Goal: Transaction & Acquisition: Purchase product/service

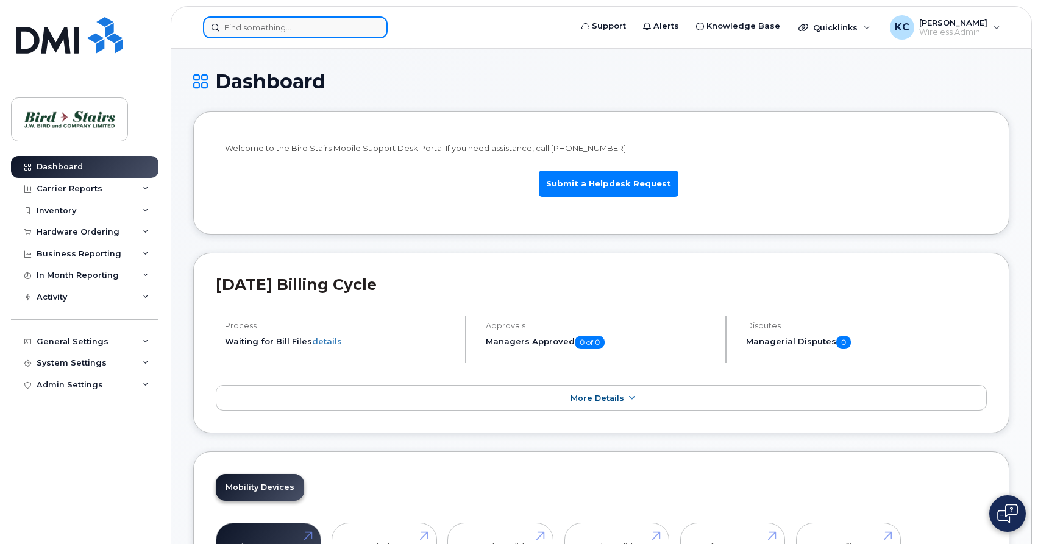
click at [230, 27] on input at bounding box center [295, 27] width 185 height 22
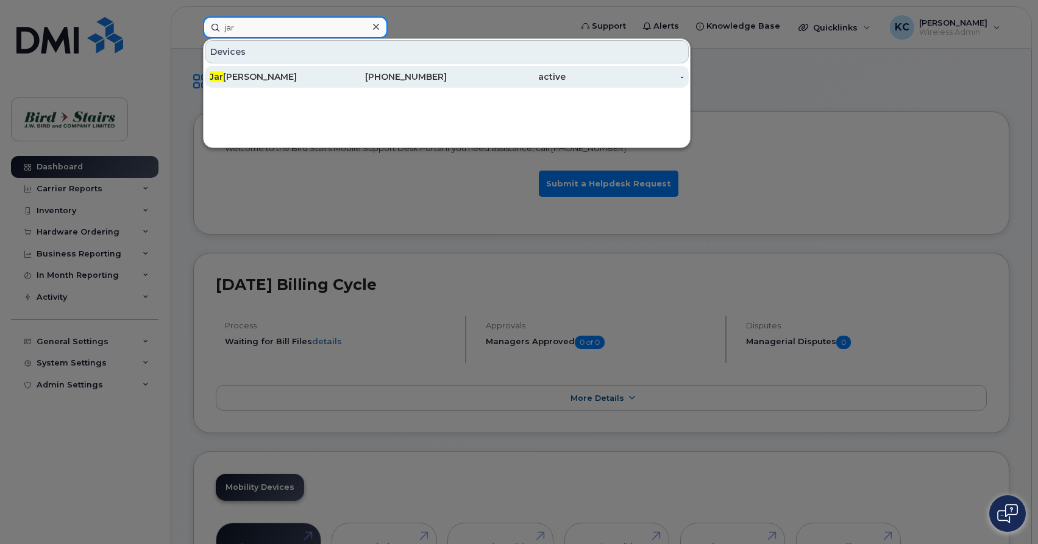
type input "jar"
click at [243, 80] on div "Jar red Lawson" at bounding box center [269, 77] width 119 height 12
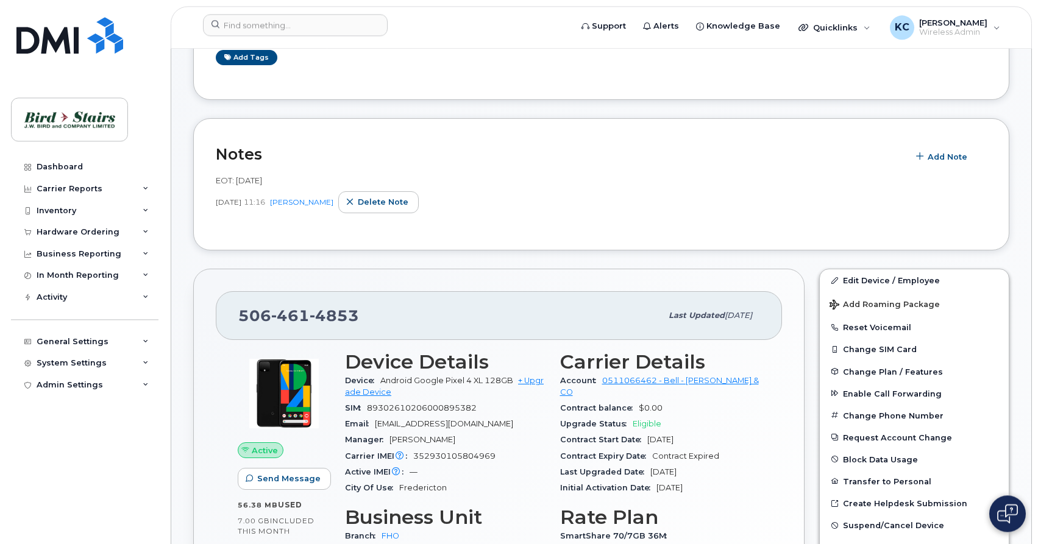
scroll to position [187, 0]
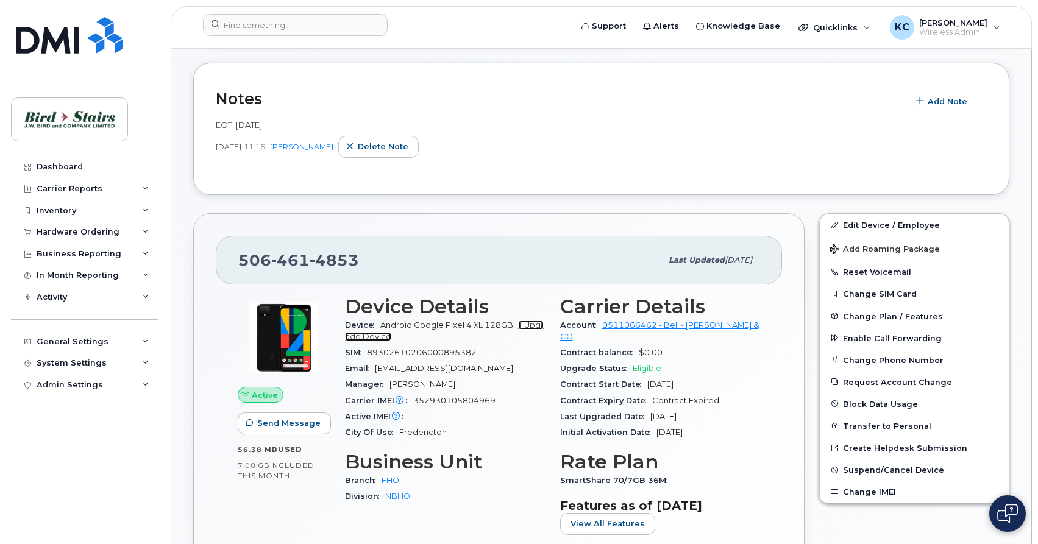
click at [531, 324] on link "+ Upgrade Device" at bounding box center [444, 331] width 199 height 20
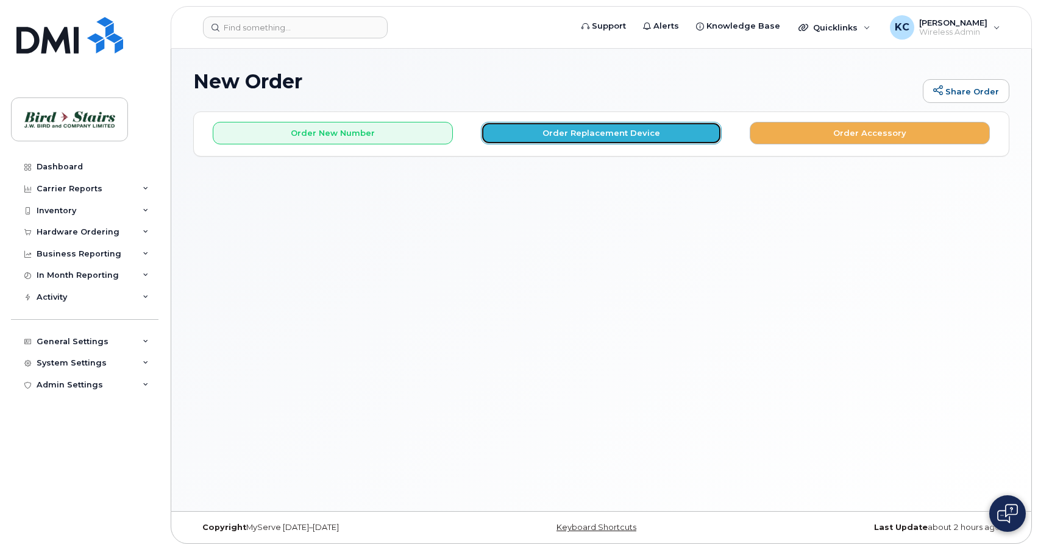
click at [605, 141] on button "Order Replacement Device" at bounding box center [601, 133] width 240 height 23
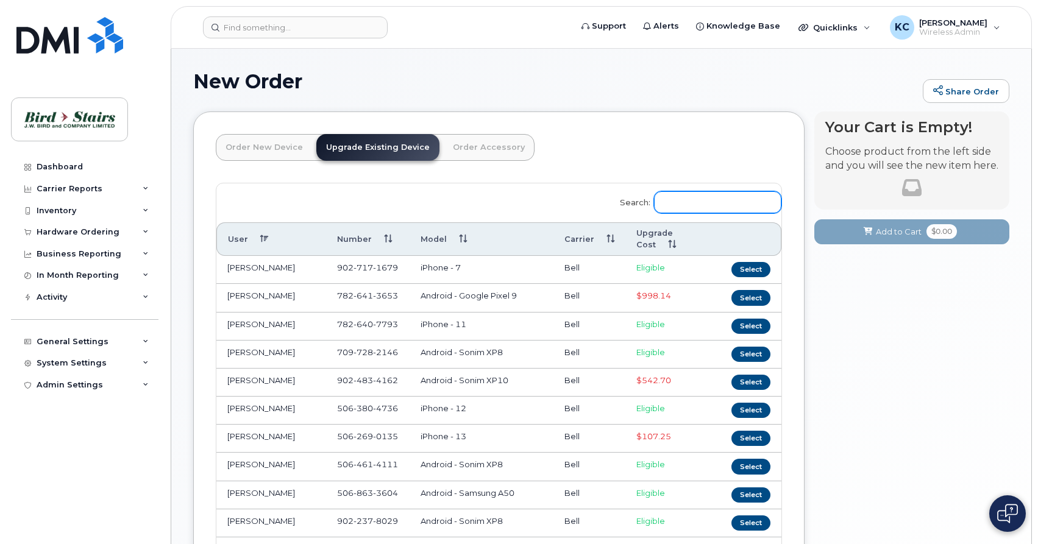
click at [693, 201] on input "Search:" at bounding box center [717, 202] width 127 height 22
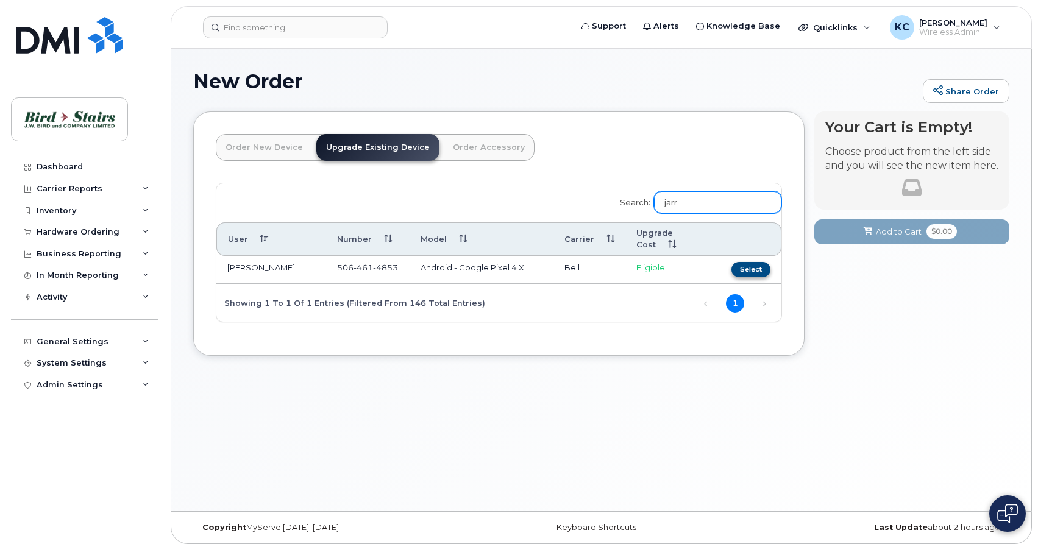
type input "jarr"
click at [744, 270] on button "Select" at bounding box center [750, 269] width 39 height 15
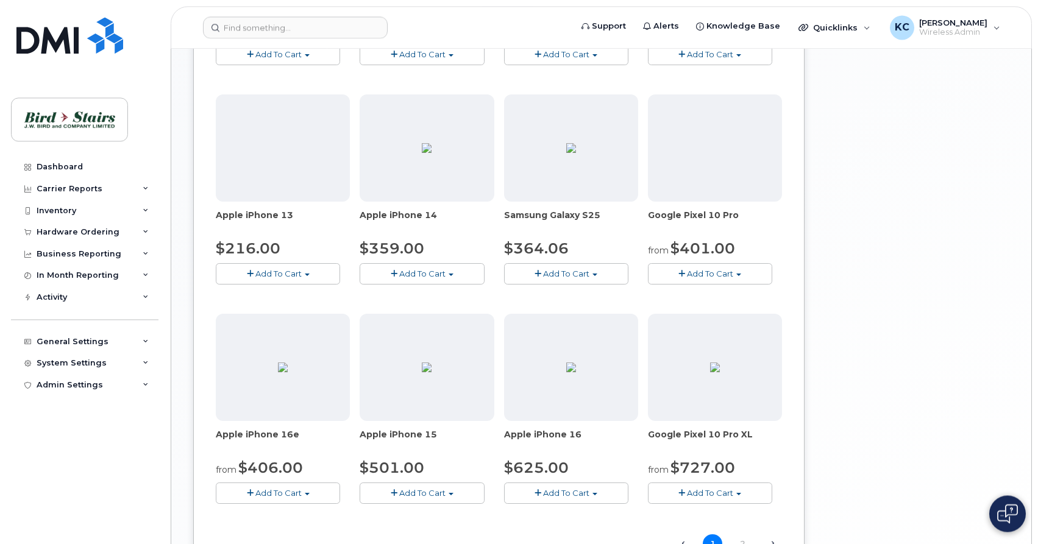
scroll to position [622, 0]
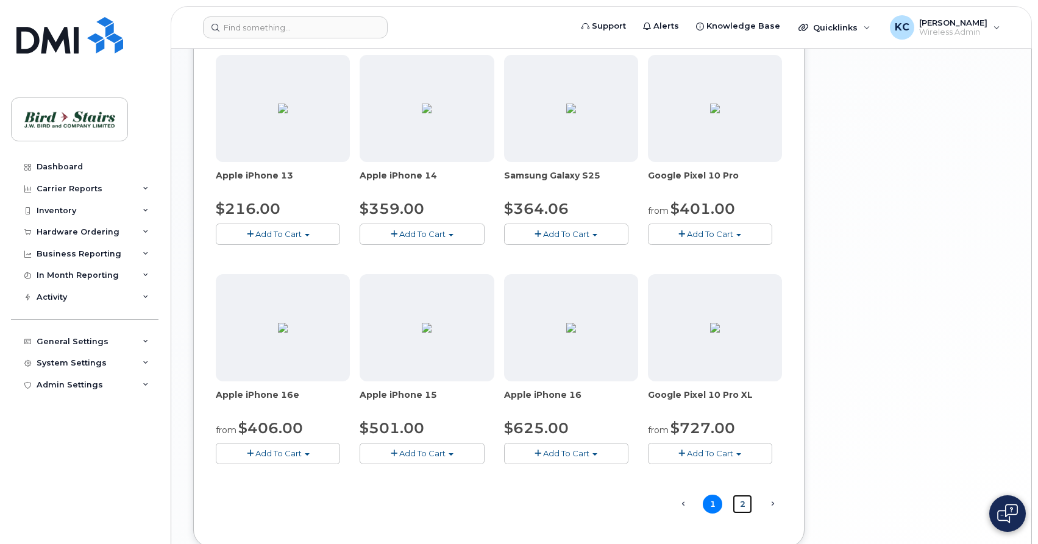
click at [742, 504] on link "2" at bounding box center [743, 504] width 20 height 19
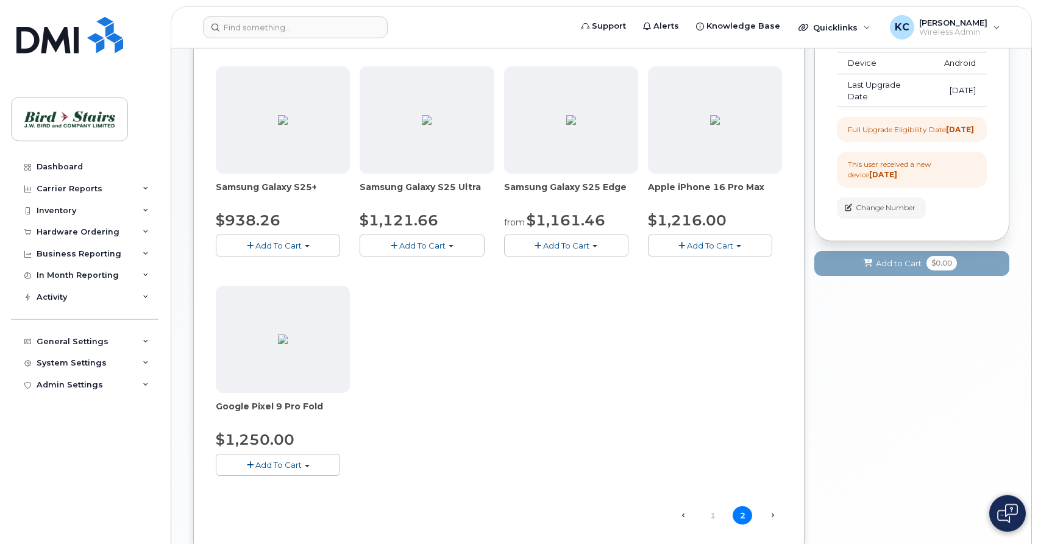
scroll to position [193, 0]
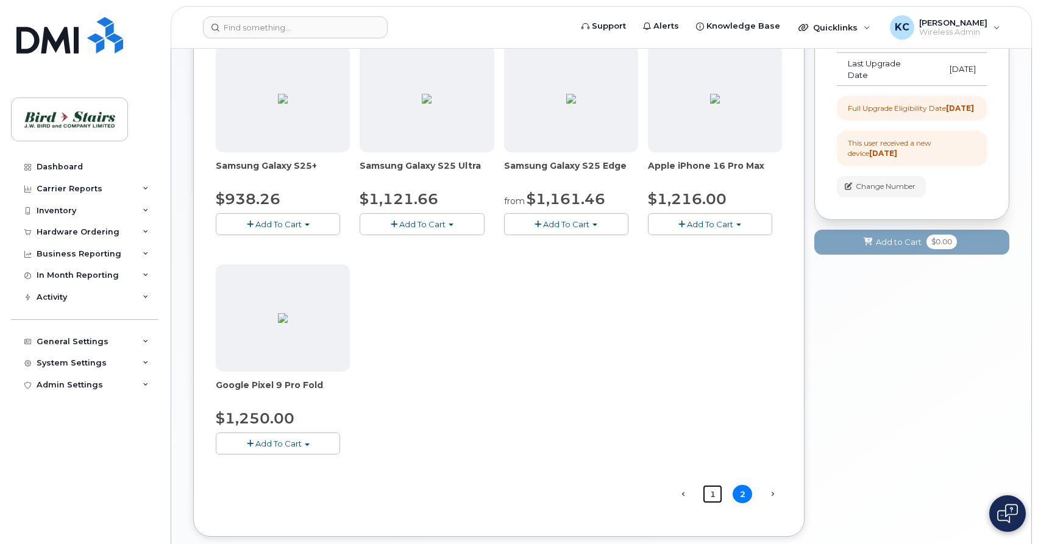
click at [713, 492] on link "1" at bounding box center [713, 494] width 20 height 19
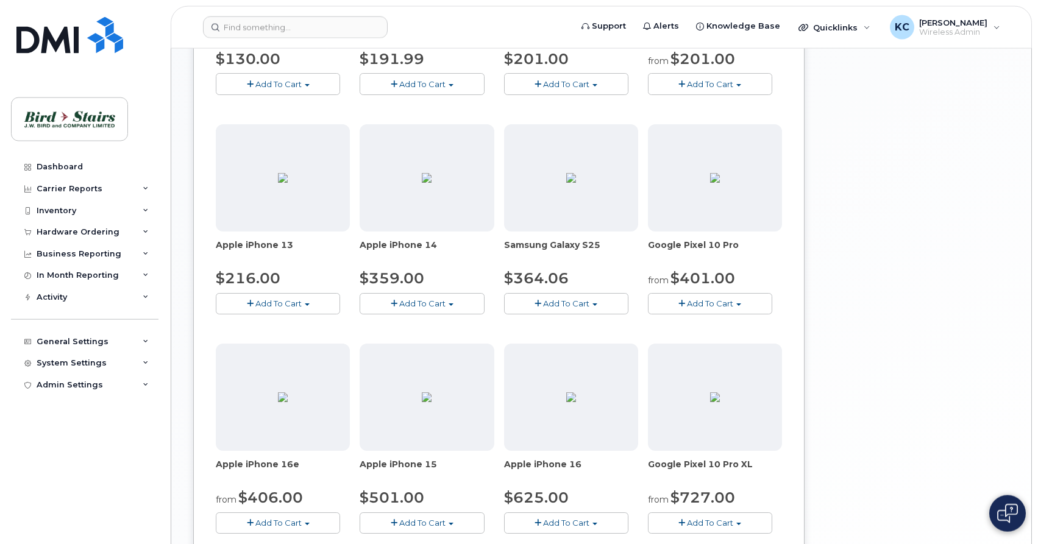
scroll to position [566, 0]
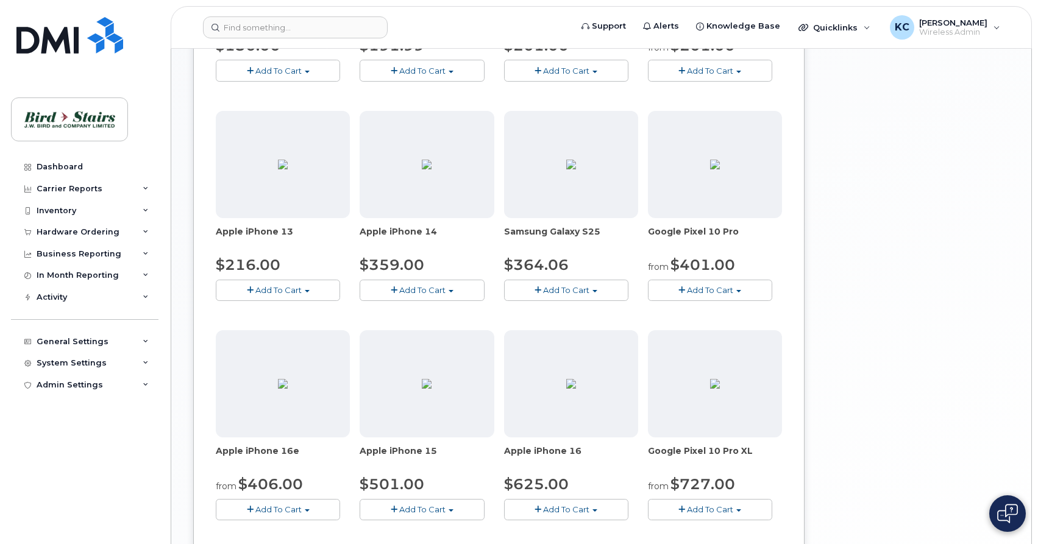
click at [708, 286] on span "Add To Cart" at bounding box center [710, 290] width 46 height 10
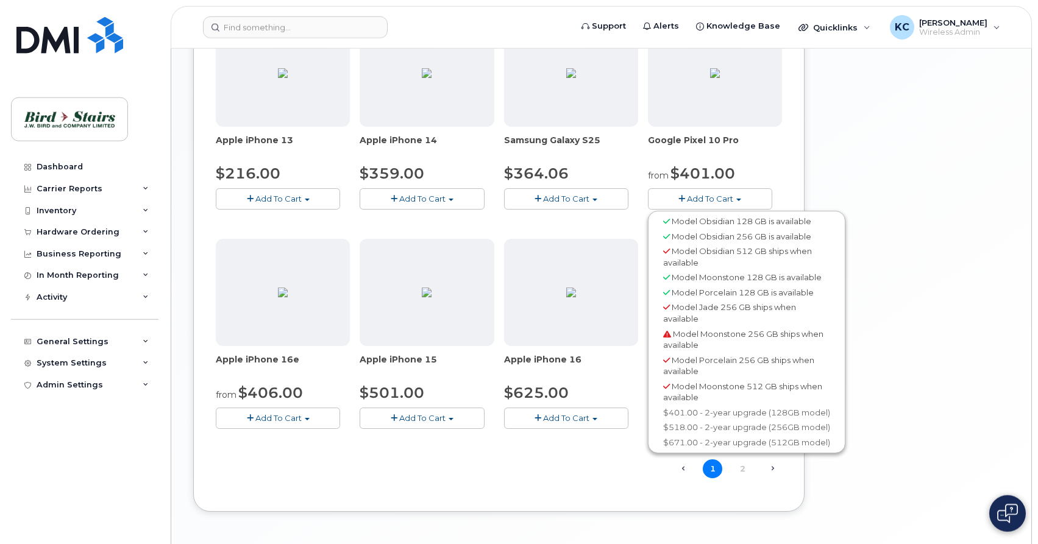
scroll to position [690, 0]
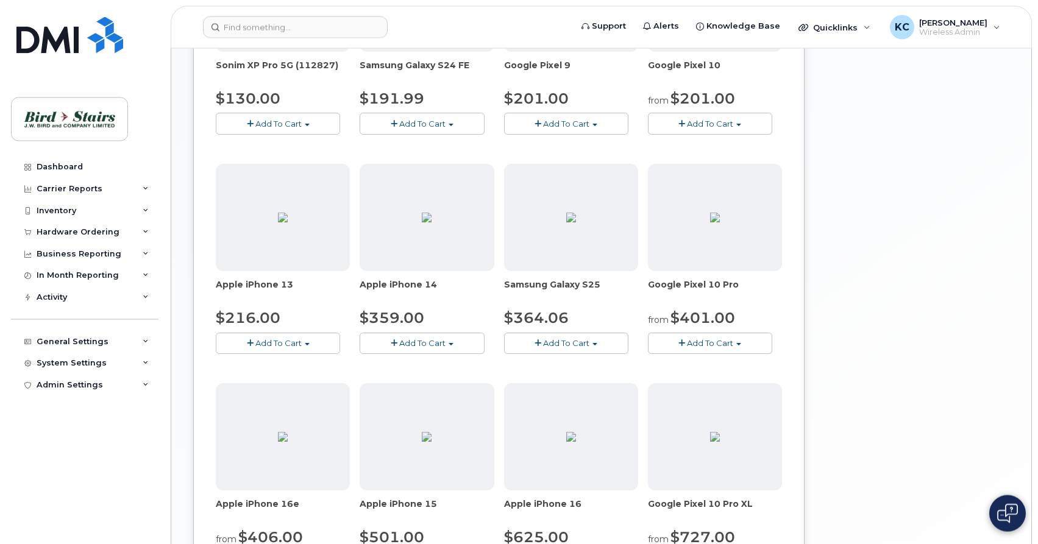
scroll to position [441, 0]
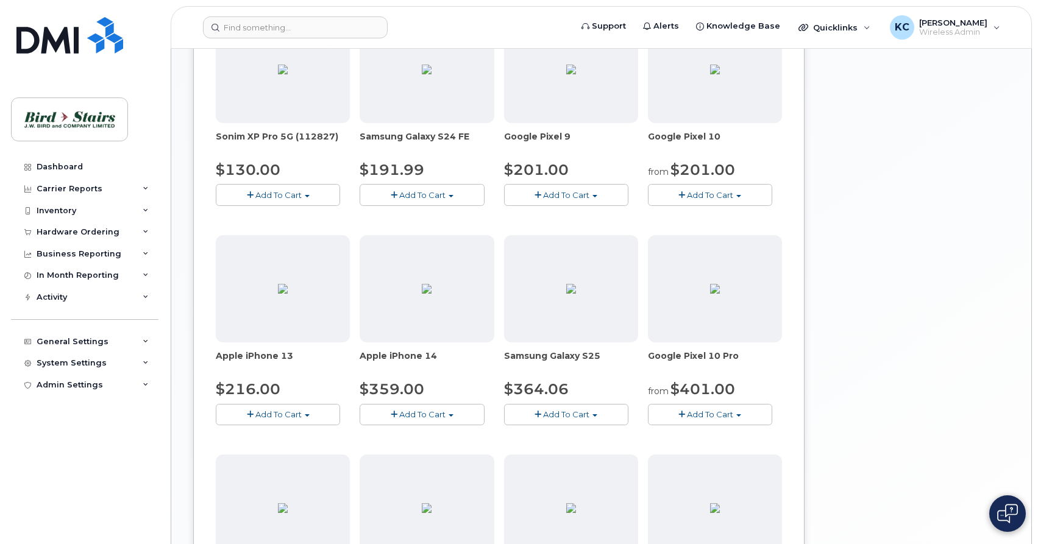
click at [718, 194] on span "Add To Cart" at bounding box center [710, 195] width 46 height 10
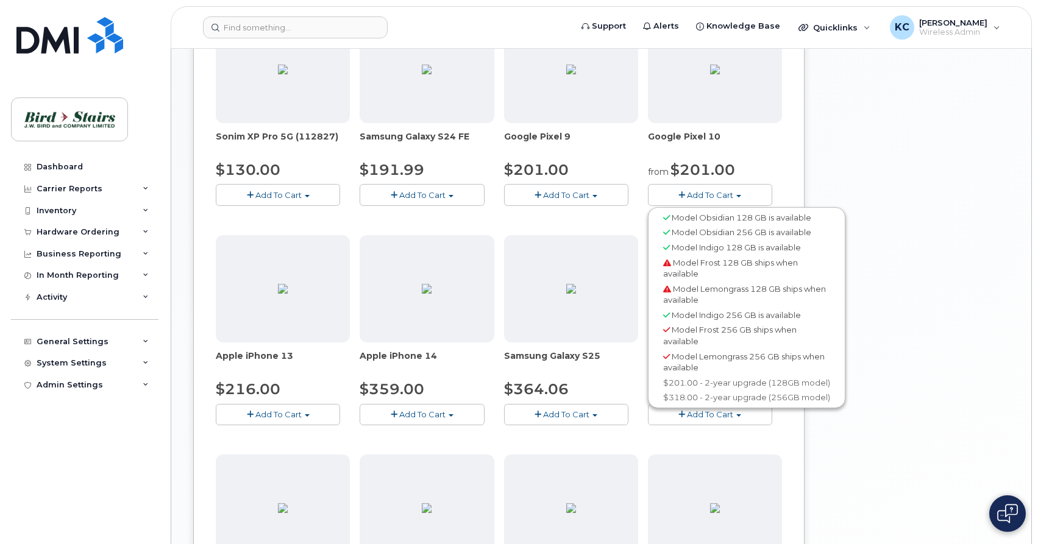
click at [721, 316] on span "Model Indigo 256 GB is available" at bounding box center [736, 315] width 129 height 10
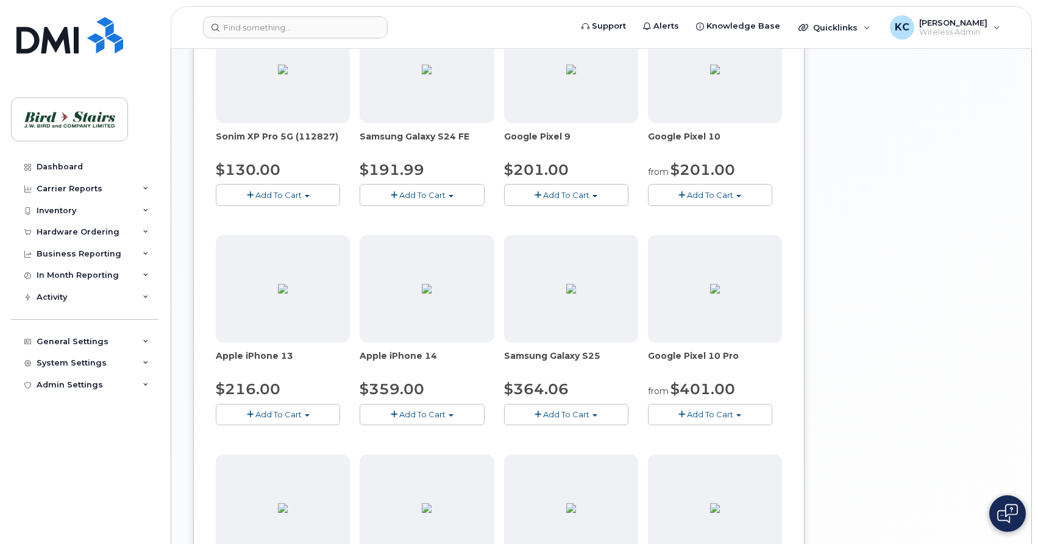
click at [697, 194] on span "Add To Cart" at bounding box center [710, 195] width 46 height 10
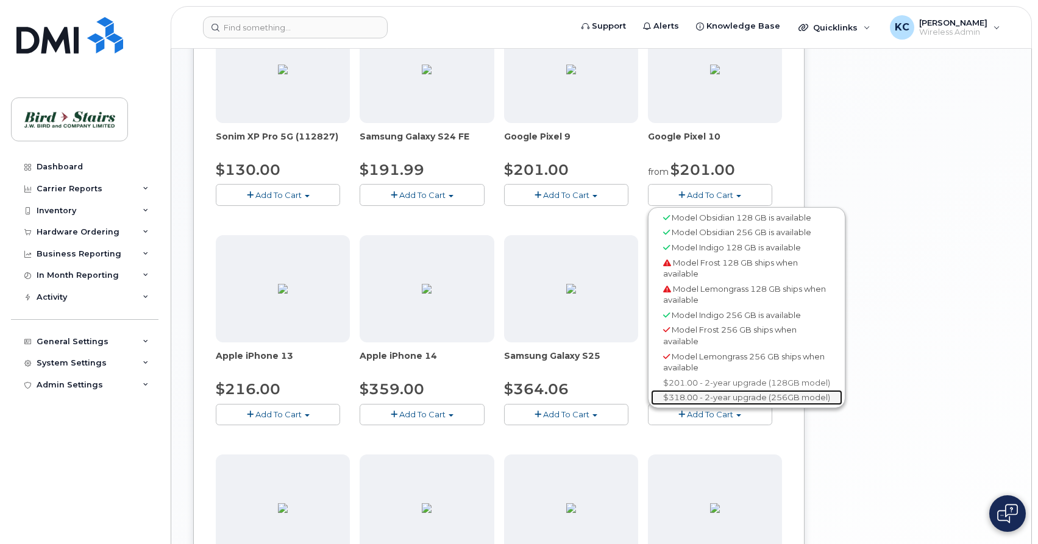
click at [677, 399] on link "$318.00 - 2-year upgrade (256GB model)" at bounding box center [746, 397] width 191 height 15
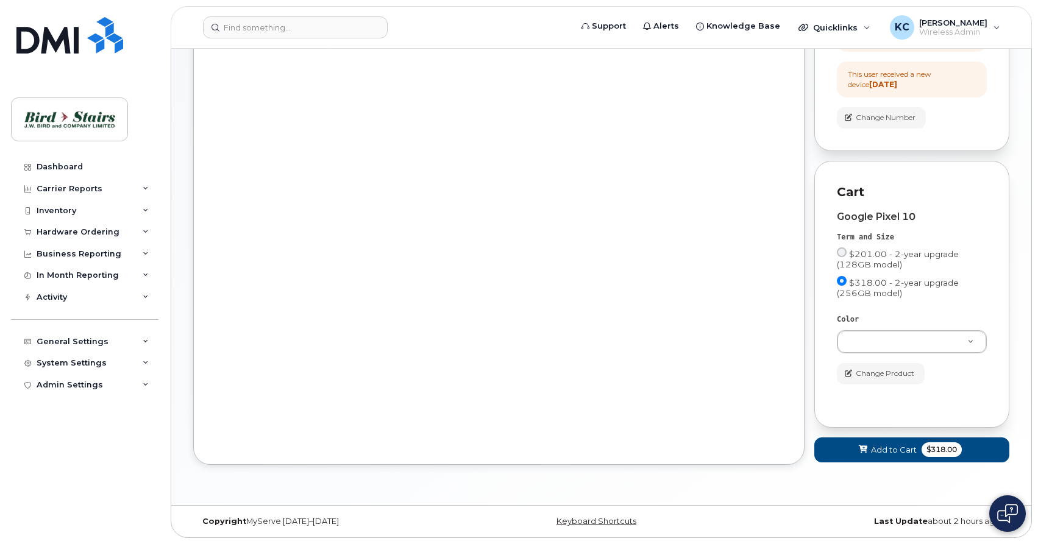
scroll to position [231, 0]
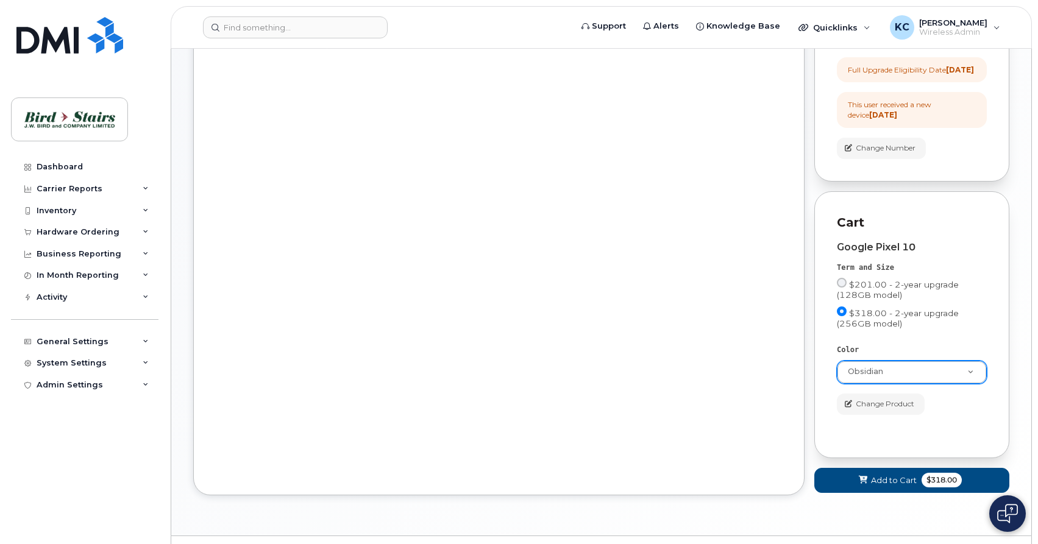
click at [962, 384] on body "Support Alerts Knowledge Base Quicklinks Suspend / Cancel Device Change SIM Car…" at bounding box center [519, 172] width 1038 height 806
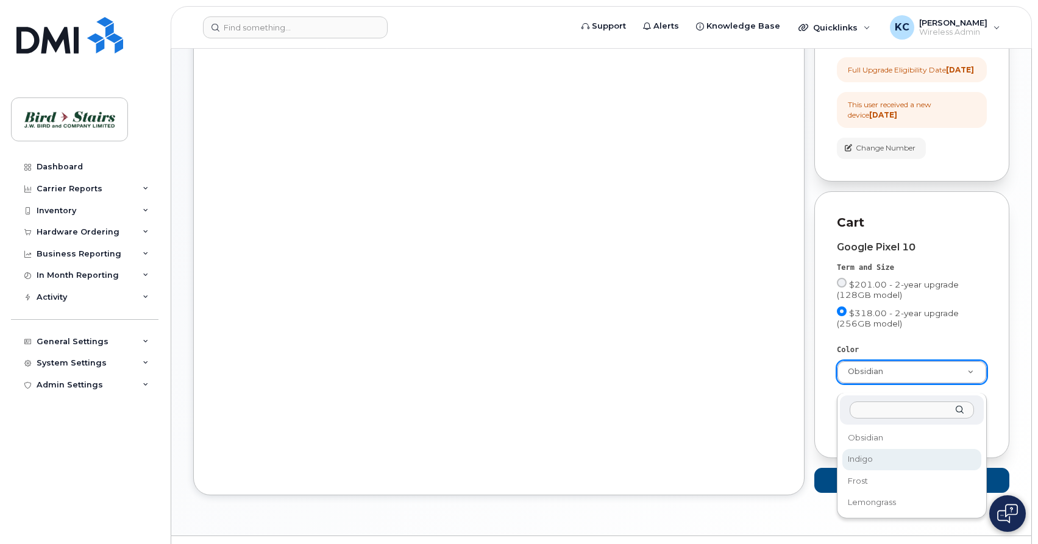
select select "Indigo"
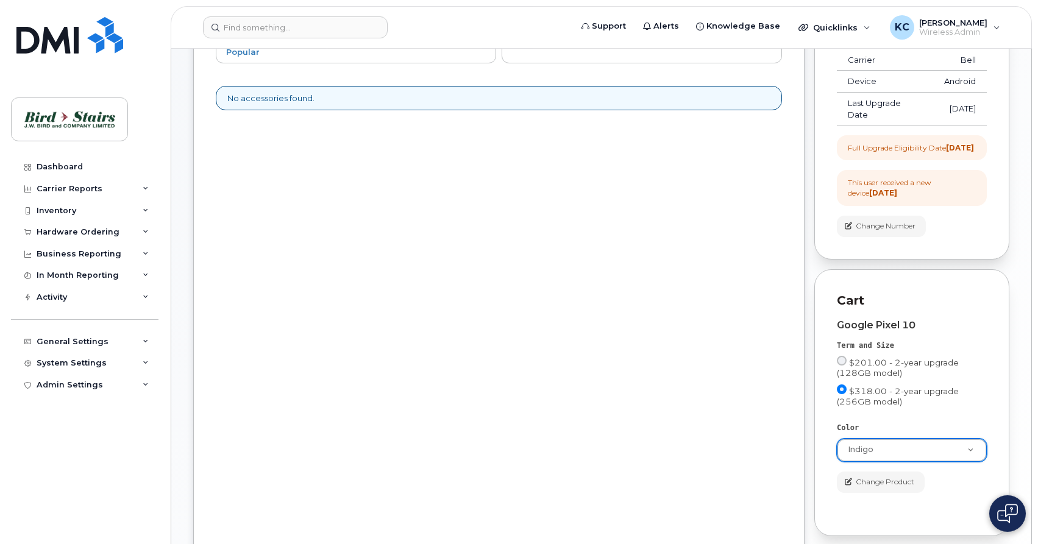
scroll to position [272, 0]
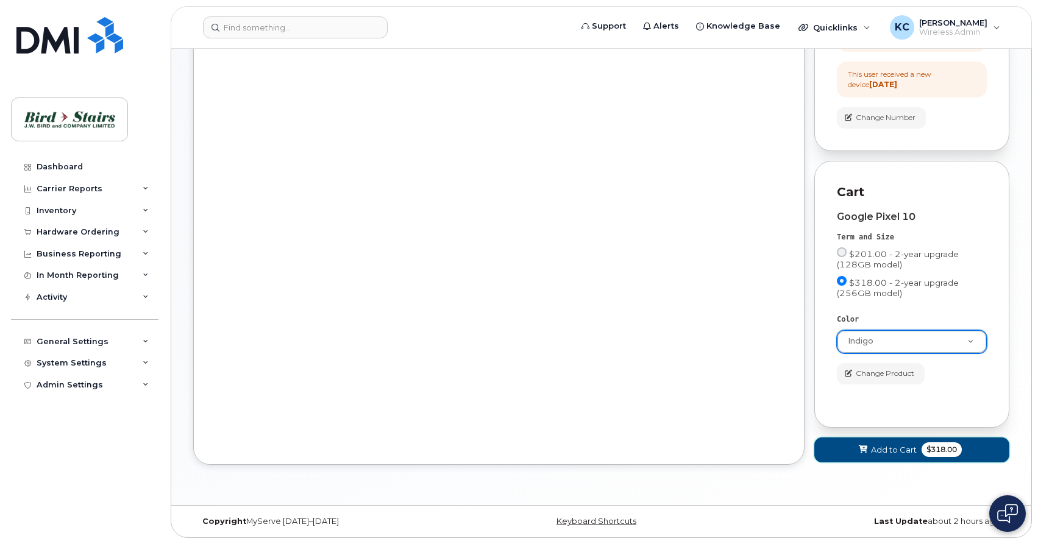
click at [891, 453] on span "Add to Cart" at bounding box center [894, 450] width 46 height 12
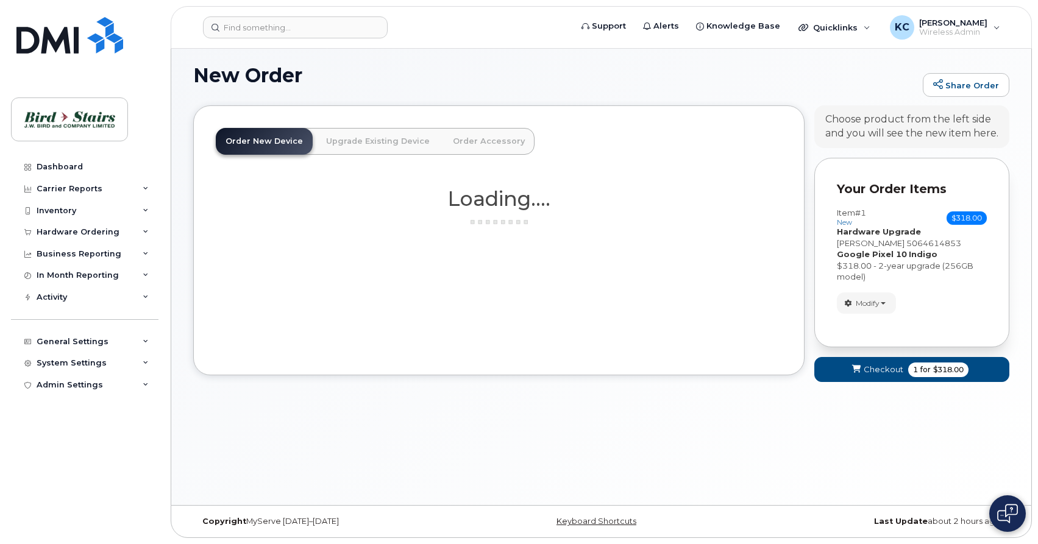
scroll to position [6, 0]
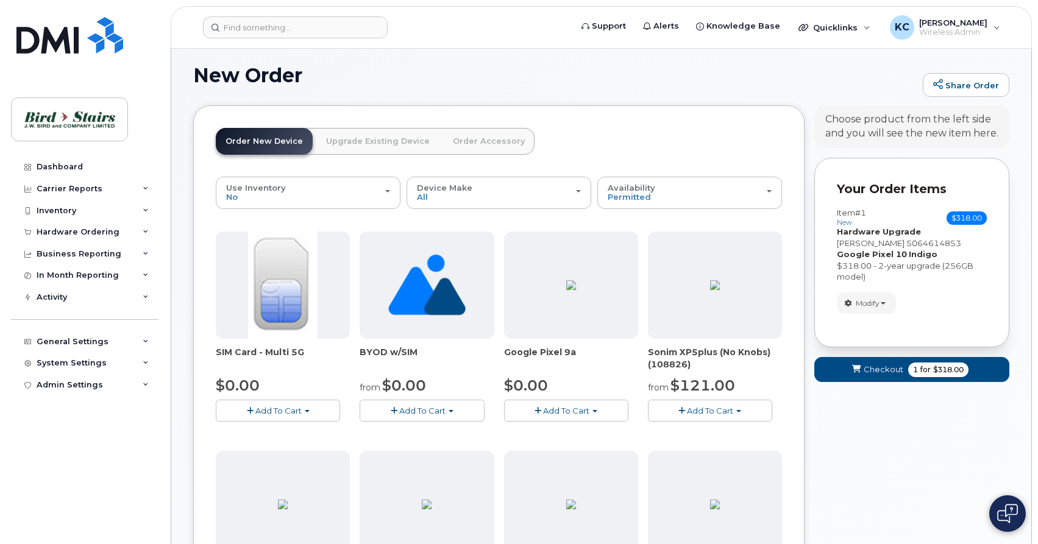
click at [490, 141] on link "Order Accessory" at bounding box center [488, 141] width 91 height 27
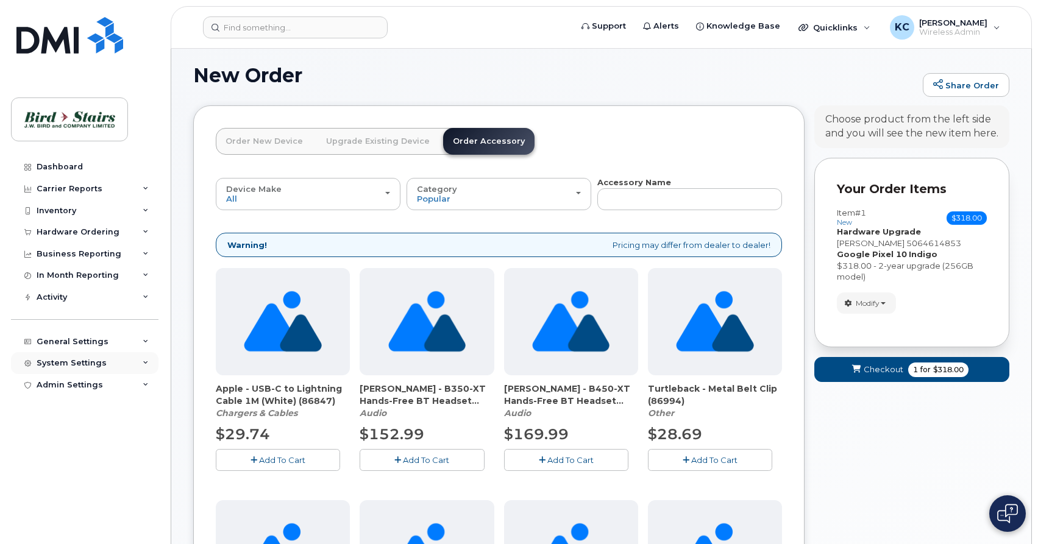
click at [65, 361] on div "System Settings" at bounding box center [72, 363] width 70 height 10
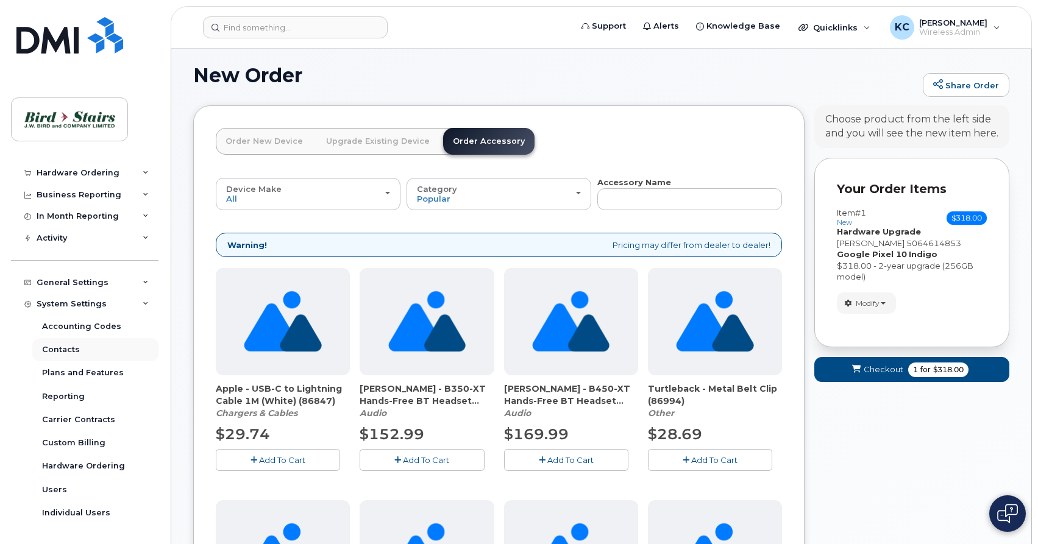
scroll to position [80, 0]
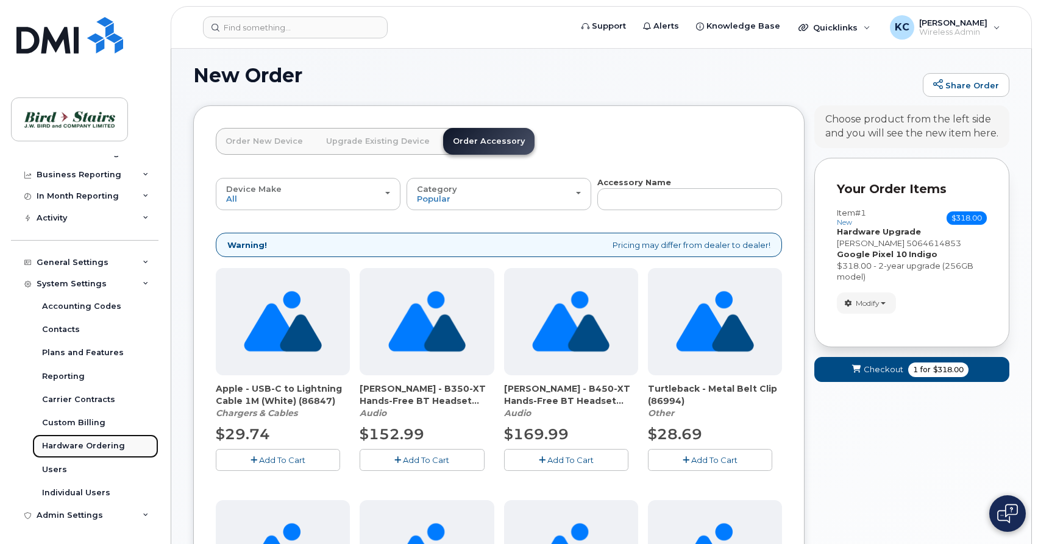
click at [79, 447] on div "Hardware Ordering" at bounding box center [83, 446] width 83 height 11
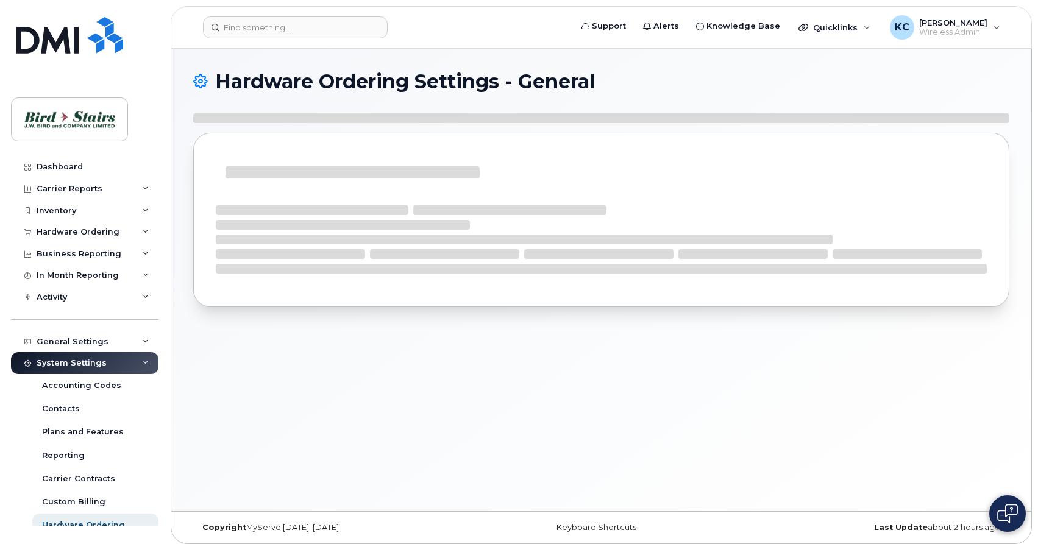
select select "admins"
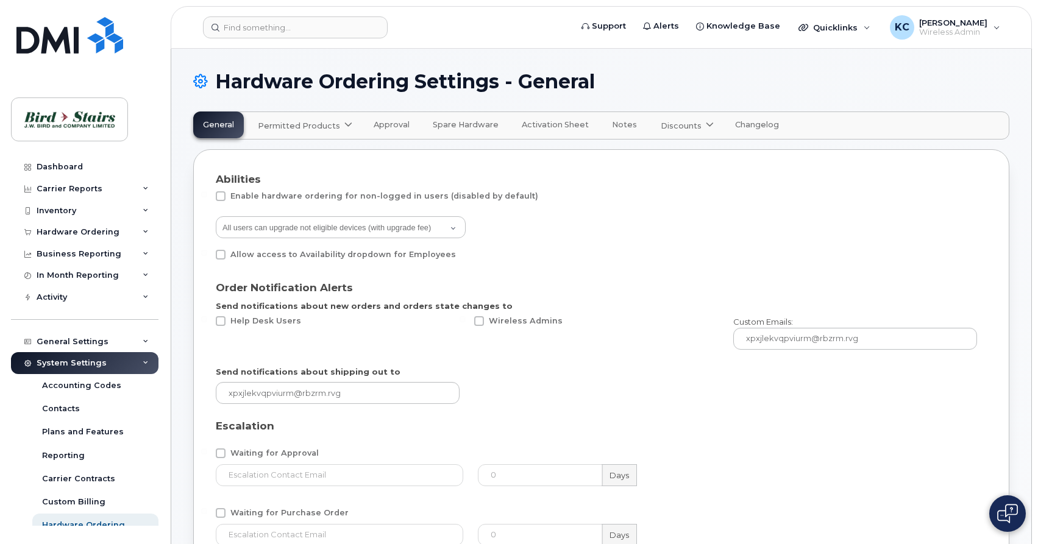
click at [334, 125] on span "Permitted Products" at bounding box center [299, 126] width 82 height 12
click at [268, 155] on span "Bell" at bounding box center [269, 155] width 16 height 13
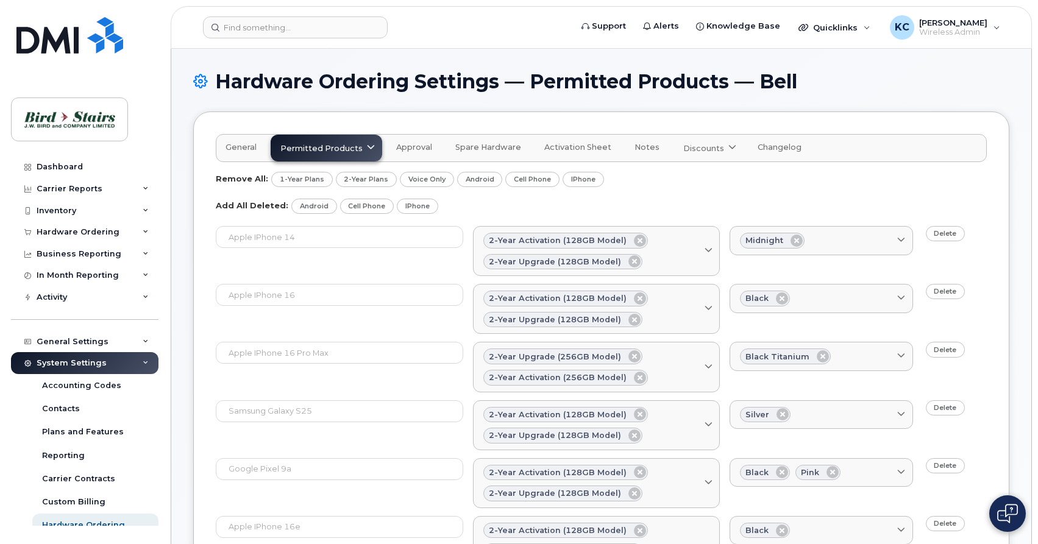
click at [365, 147] on span at bounding box center [371, 149] width 12 height 12
click at [365, 146] on span at bounding box center [371, 149] width 12 height 12
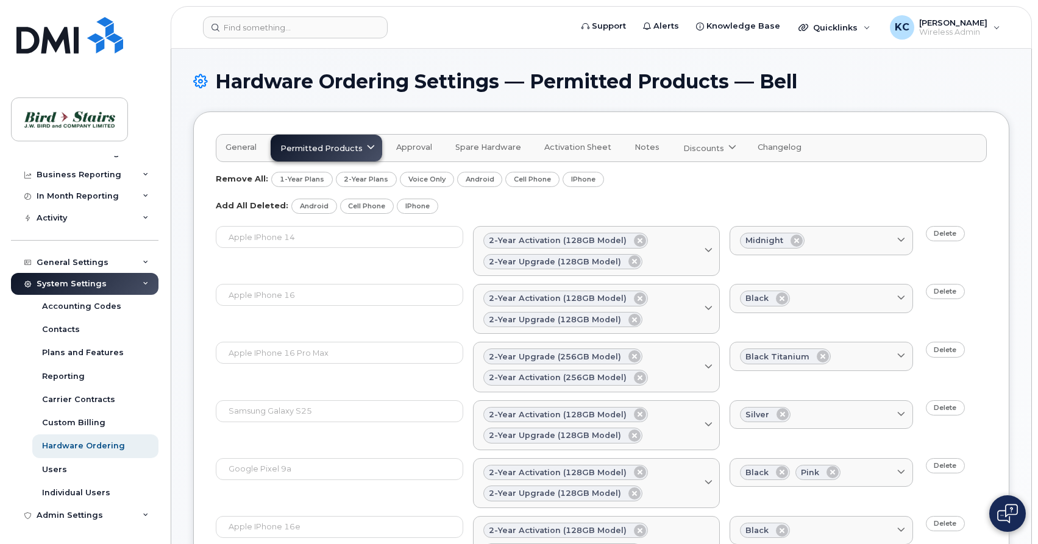
click at [727, 148] on span at bounding box center [733, 149] width 12 height 12
click at [241, 150] on span "General" at bounding box center [241, 148] width 31 height 10
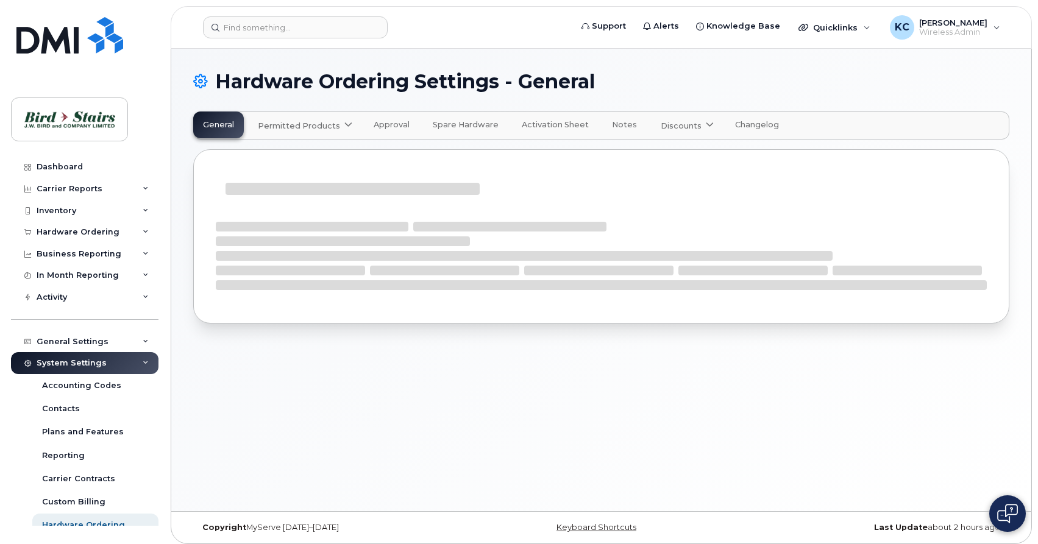
select select "admins"
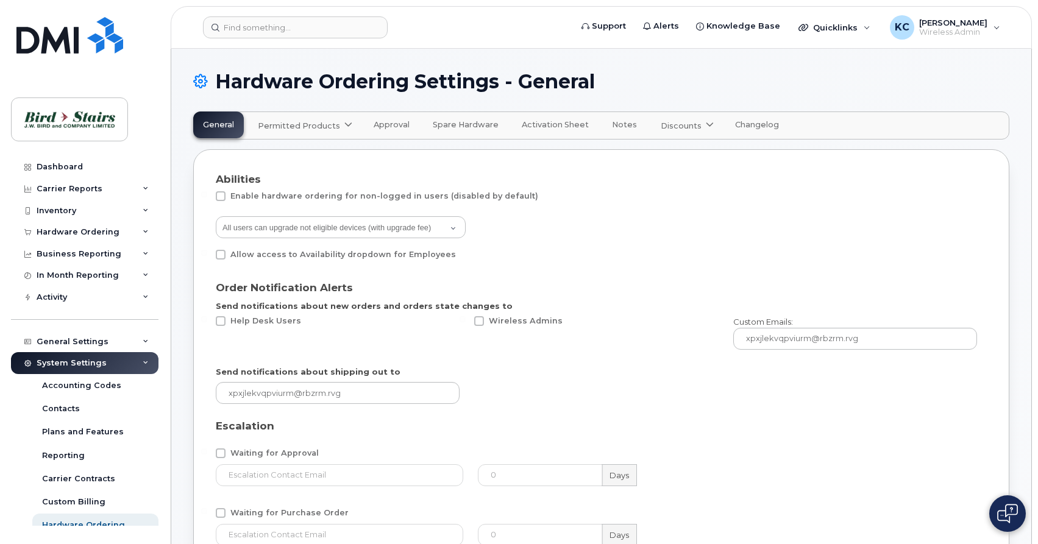
click at [318, 125] on span "Permitted Products" at bounding box center [299, 126] width 82 height 12
click at [298, 148] on div "Bell available" at bounding box center [323, 155] width 145 height 22
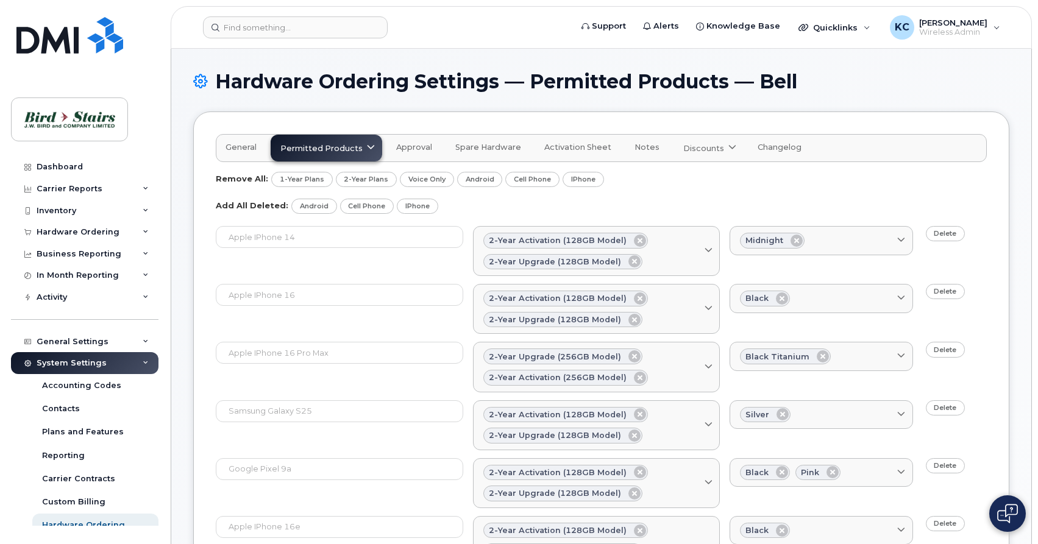
click at [402, 151] on span "Approval" at bounding box center [414, 148] width 36 height 10
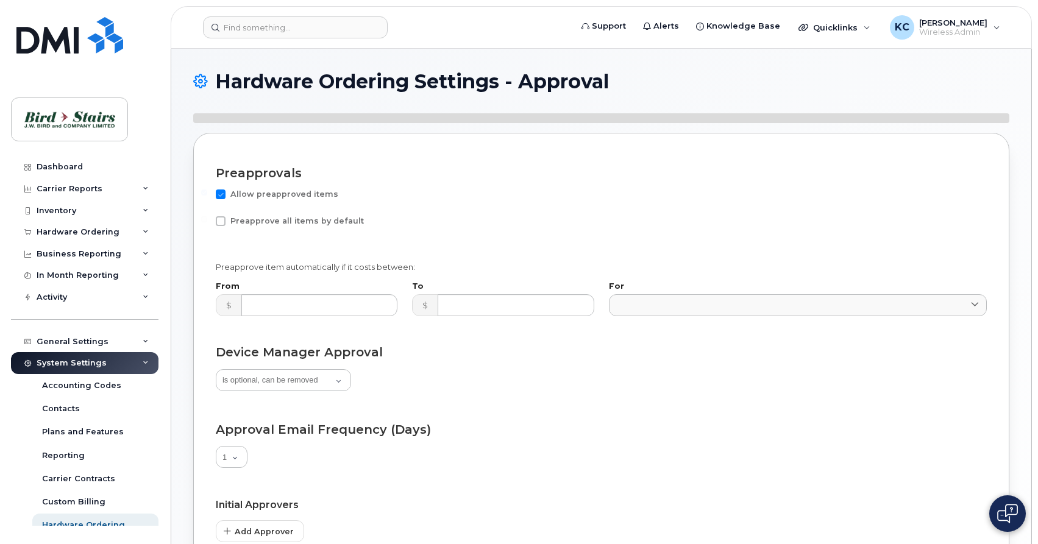
select select "suggested"
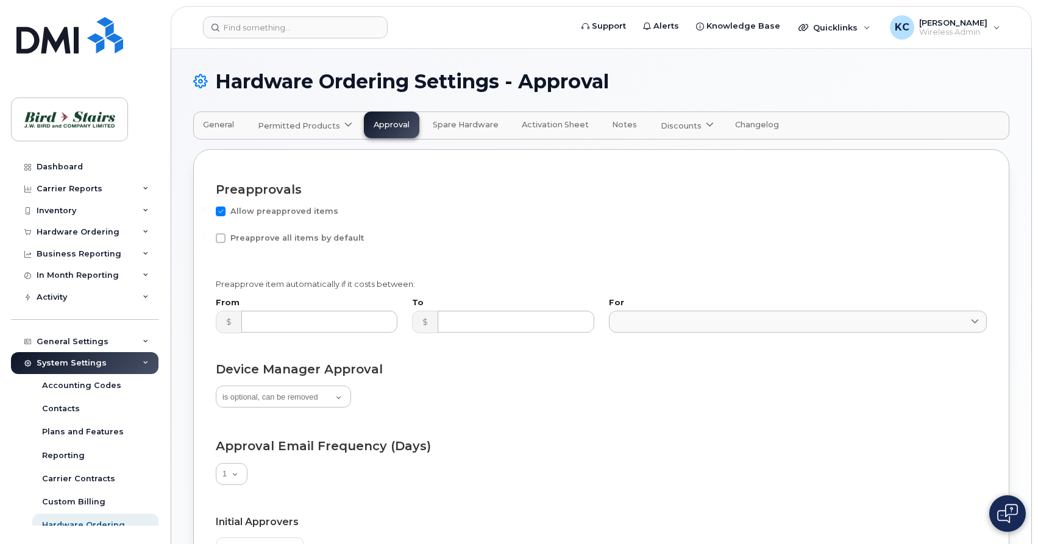
click at [462, 133] on button "Spare Hardware" at bounding box center [465, 125] width 85 height 27
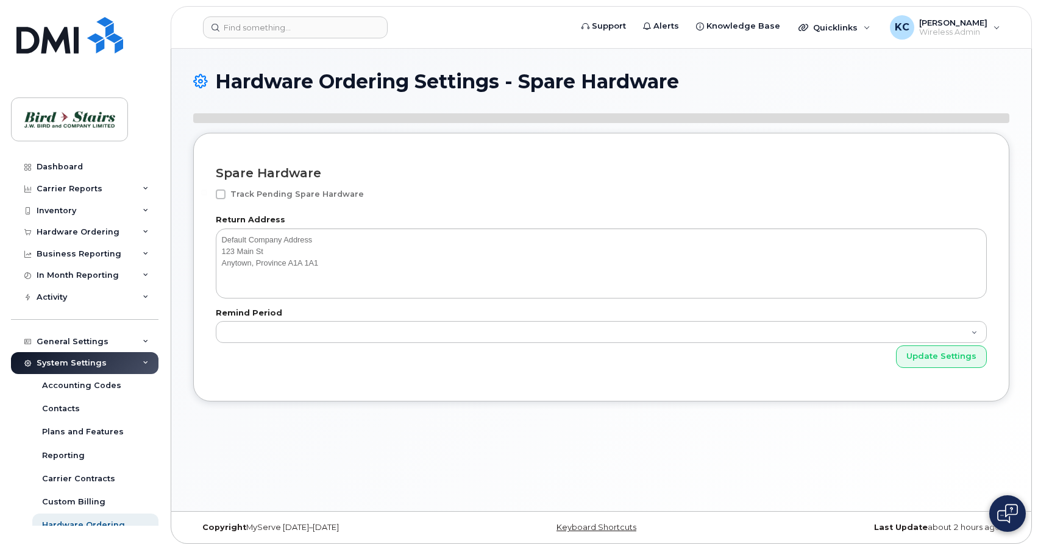
select select"]
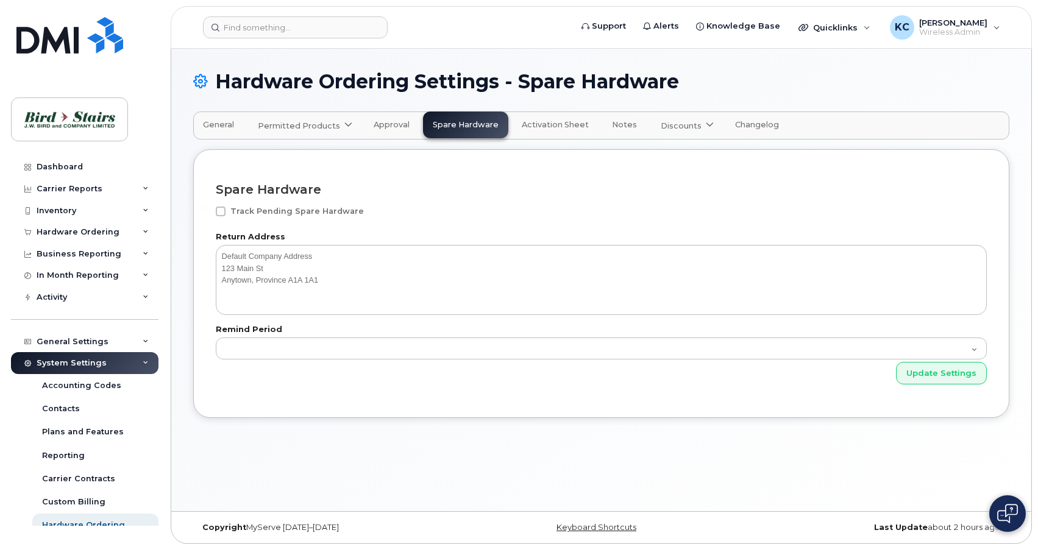
click at [612, 129] on span "Notes" at bounding box center [624, 125] width 25 height 10
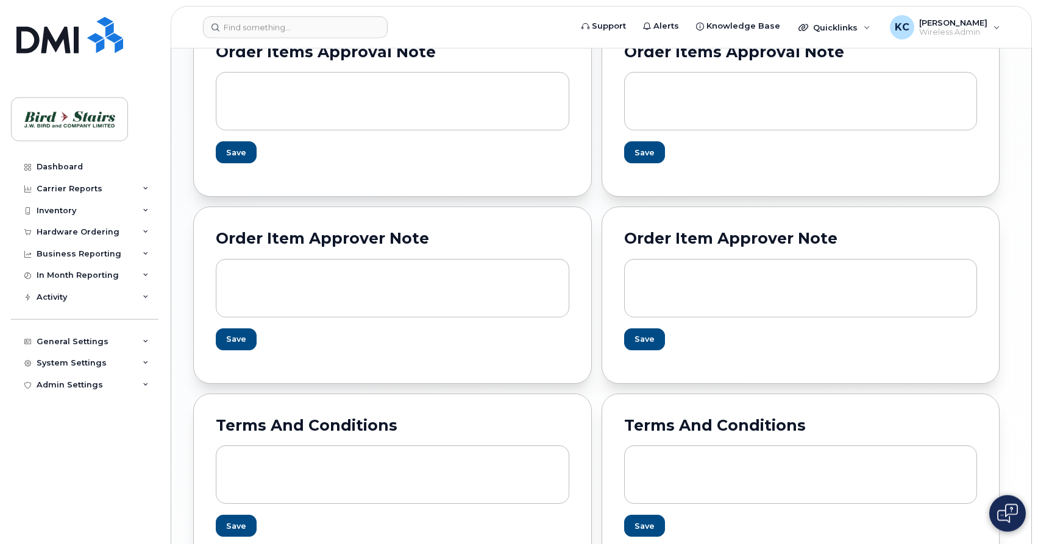
scroll to position [1410, 0]
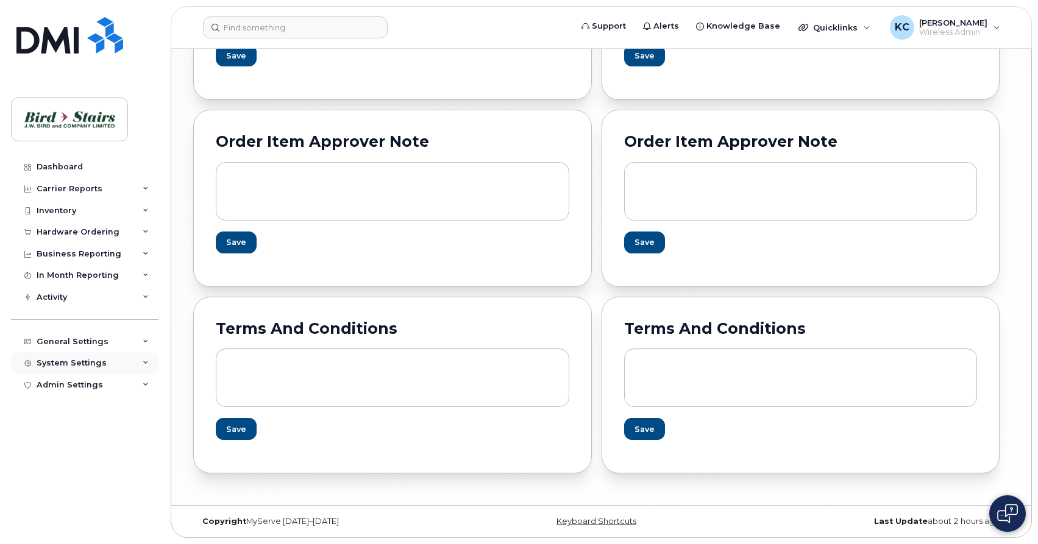
click at [82, 368] on div "System Settings" at bounding box center [85, 363] width 148 height 22
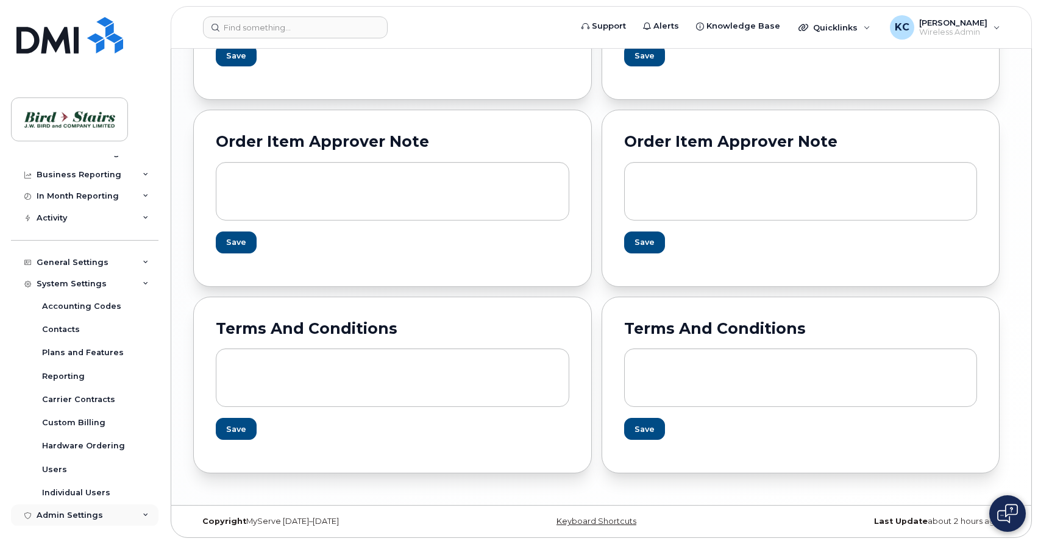
click at [78, 521] on div "Admin Settings" at bounding box center [85, 516] width 148 height 22
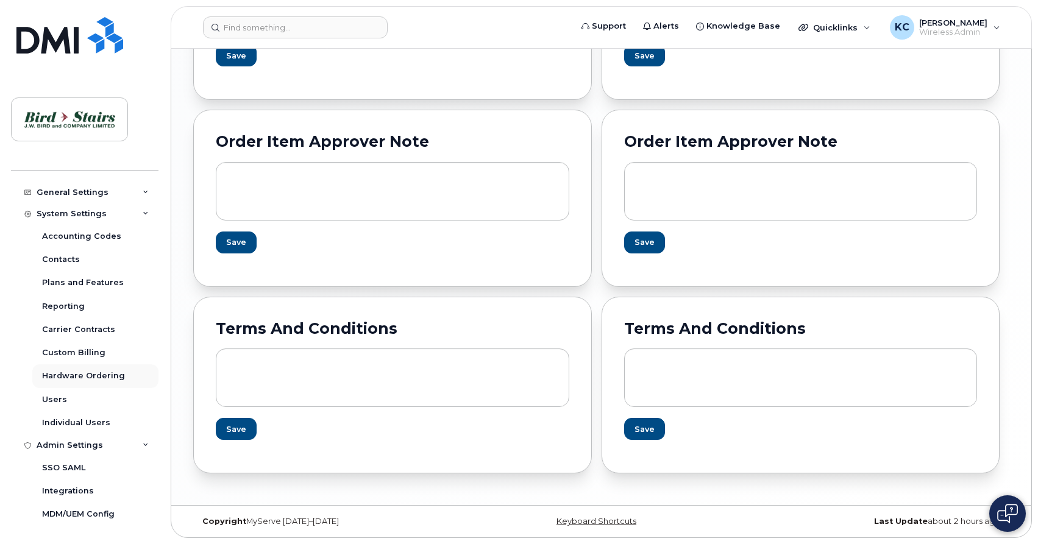
scroll to position [150, 0]
click at [90, 193] on div "General Settings" at bounding box center [73, 193] width 72 height 10
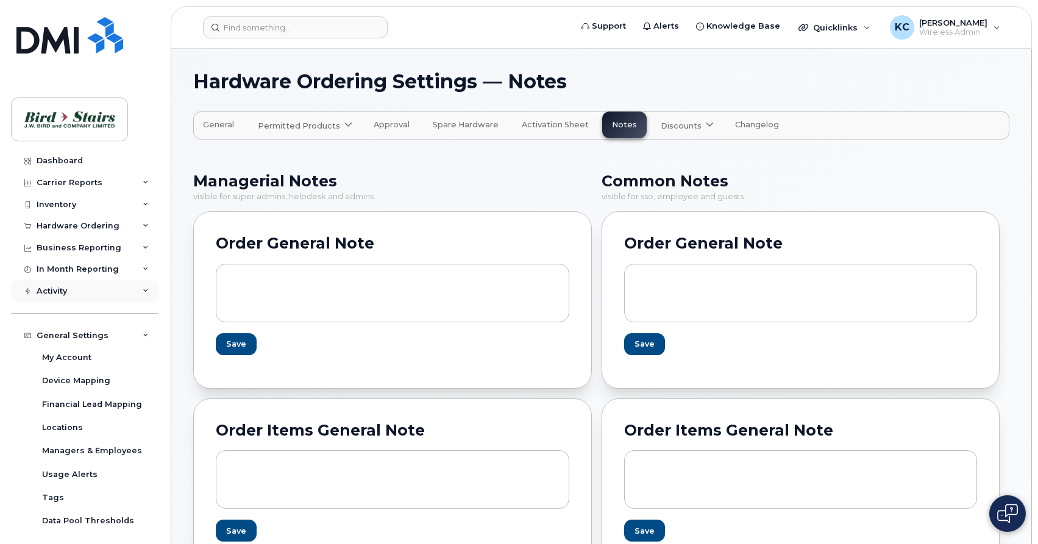
scroll to position [0, 0]
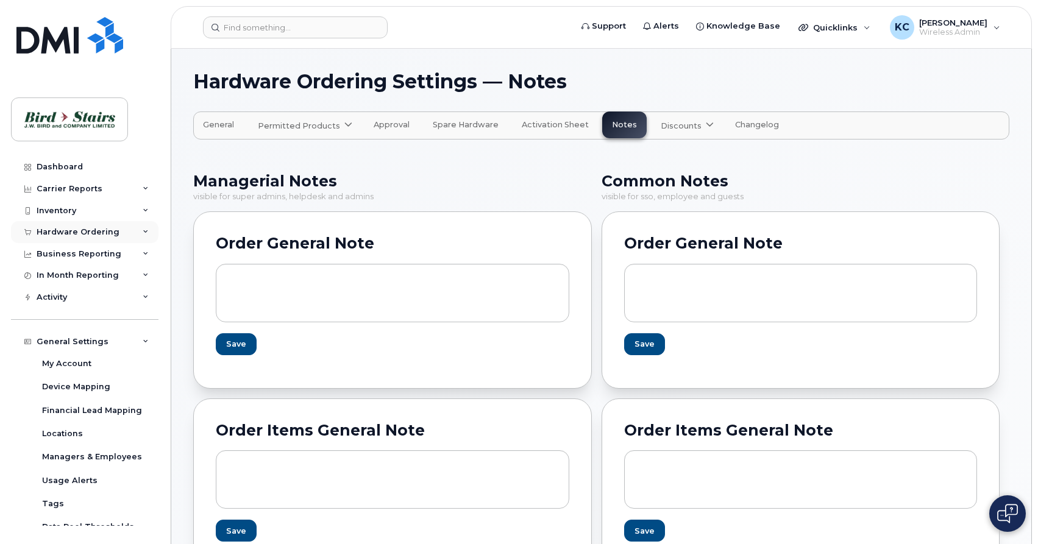
click at [64, 235] on div "Hardware Ordering" at bounding box center [78, 232] width 83 height 10
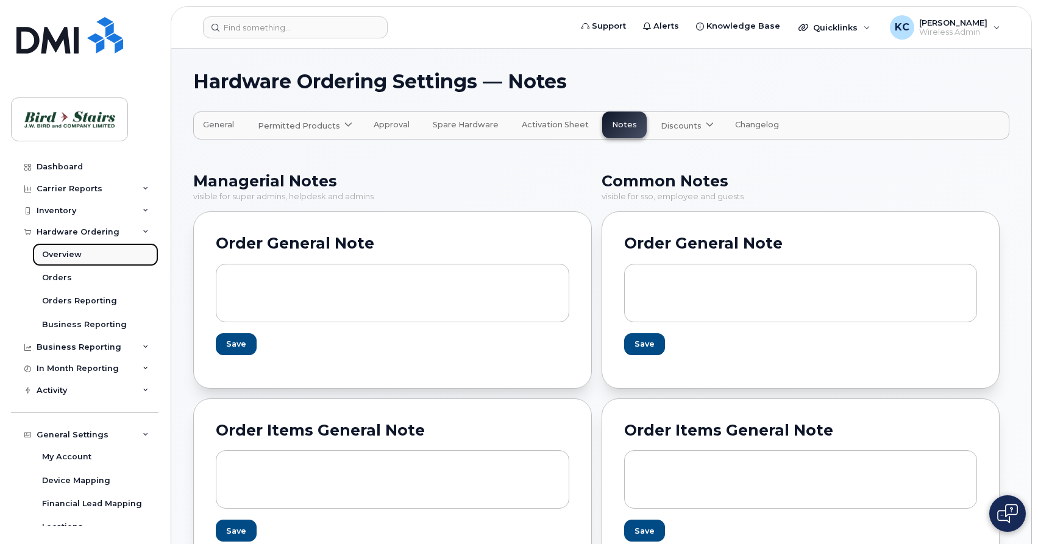
click at [62, 254] on div "Overview" at bounding box center [62, 254] width 40 height 11
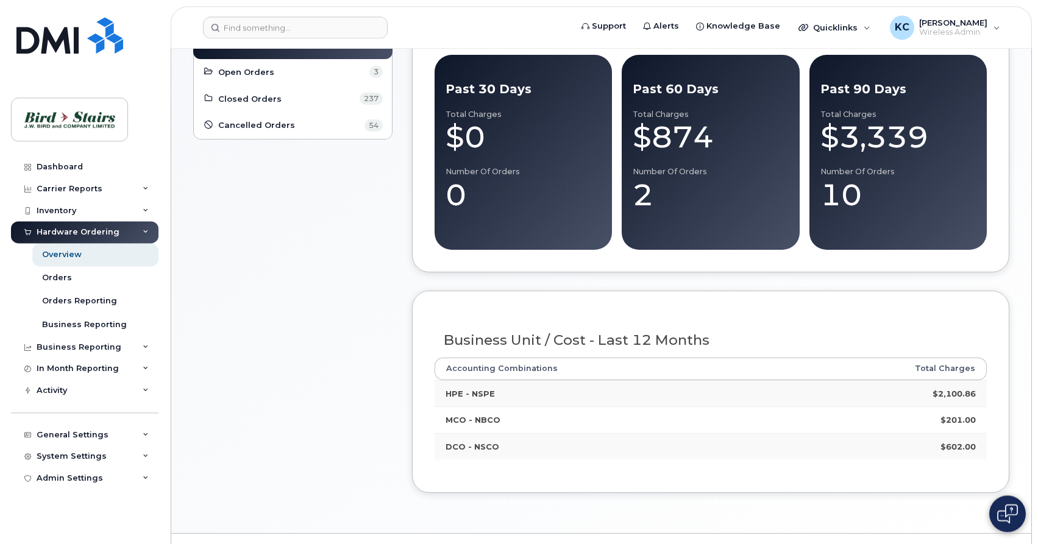
scroll to position [107, 0]
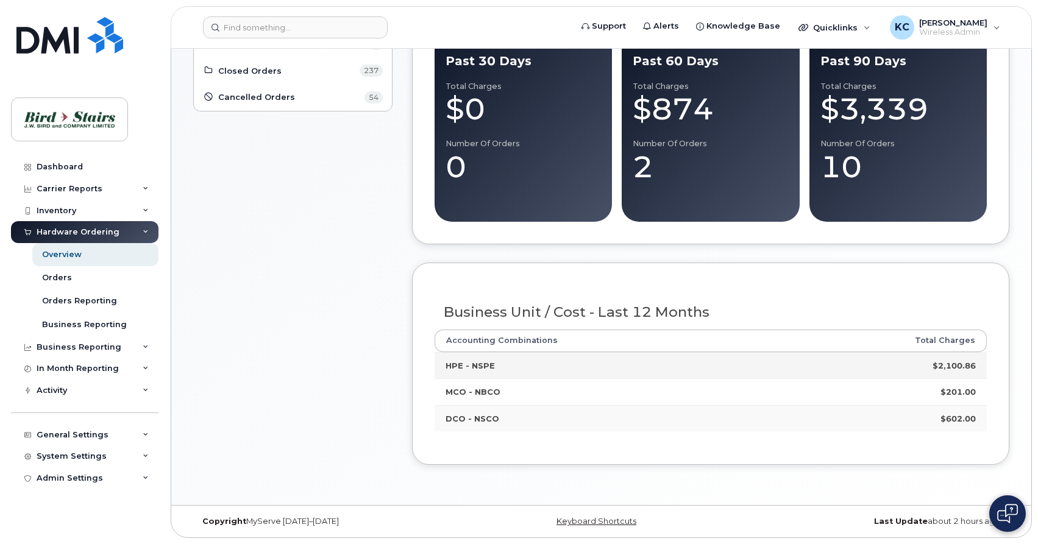
click at [473, 366] on strong "HPE - NSPE" at bounding box center [470, 366] width 49 height 10
click at [456, 364] on strong "HPE - NSPE" at bounding box center [470, 366] width 49 height 10
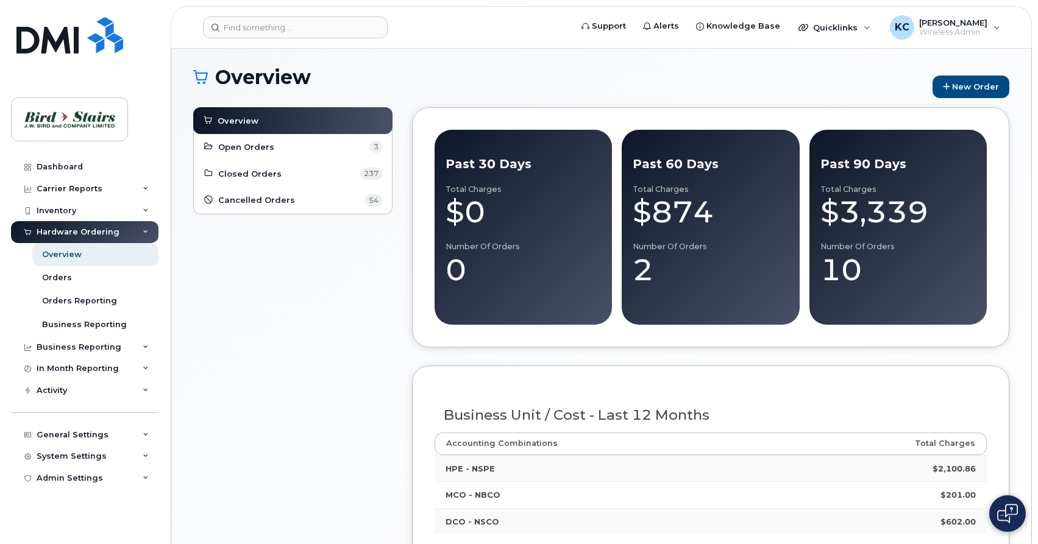
scroll to position [0, 0]
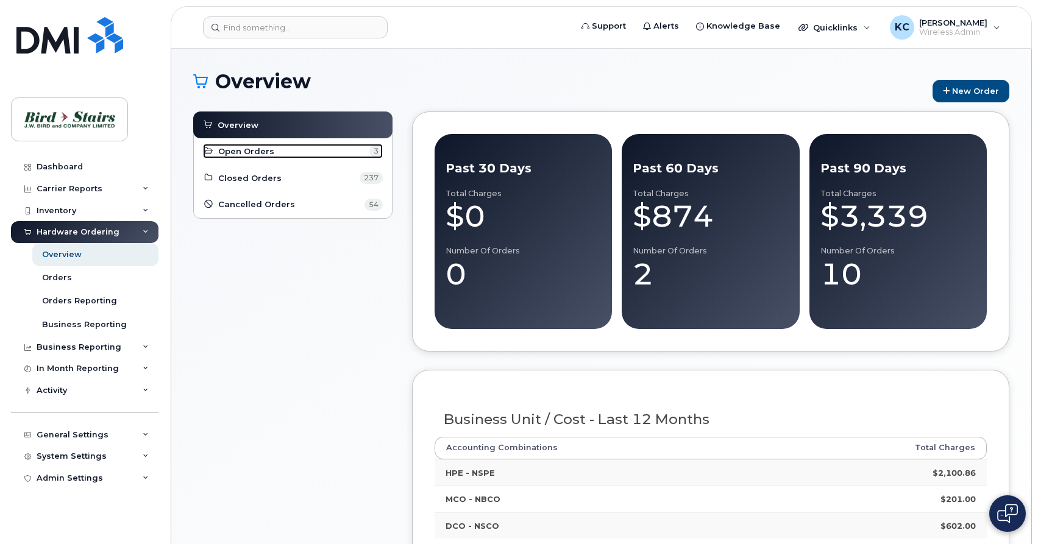
click at [228, 151] on span "Open Orders" at bounding box center [246, 152] width 56 height 12
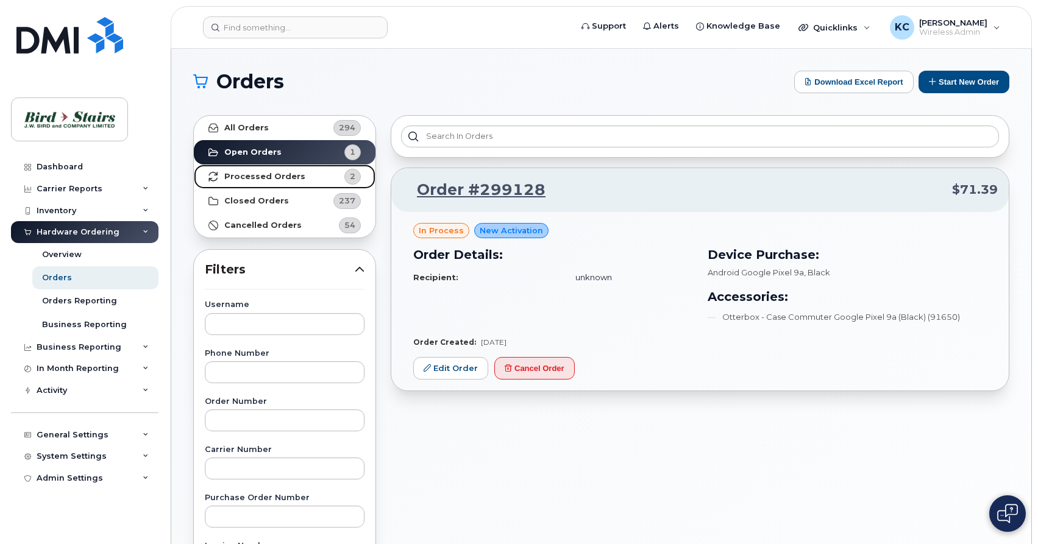
click at [252, 176] on strong "Processed Orders" at bounding box center [264, 177] width 81 height 10
